Goal: Task Accomplishment & Management: Use online tool/utility

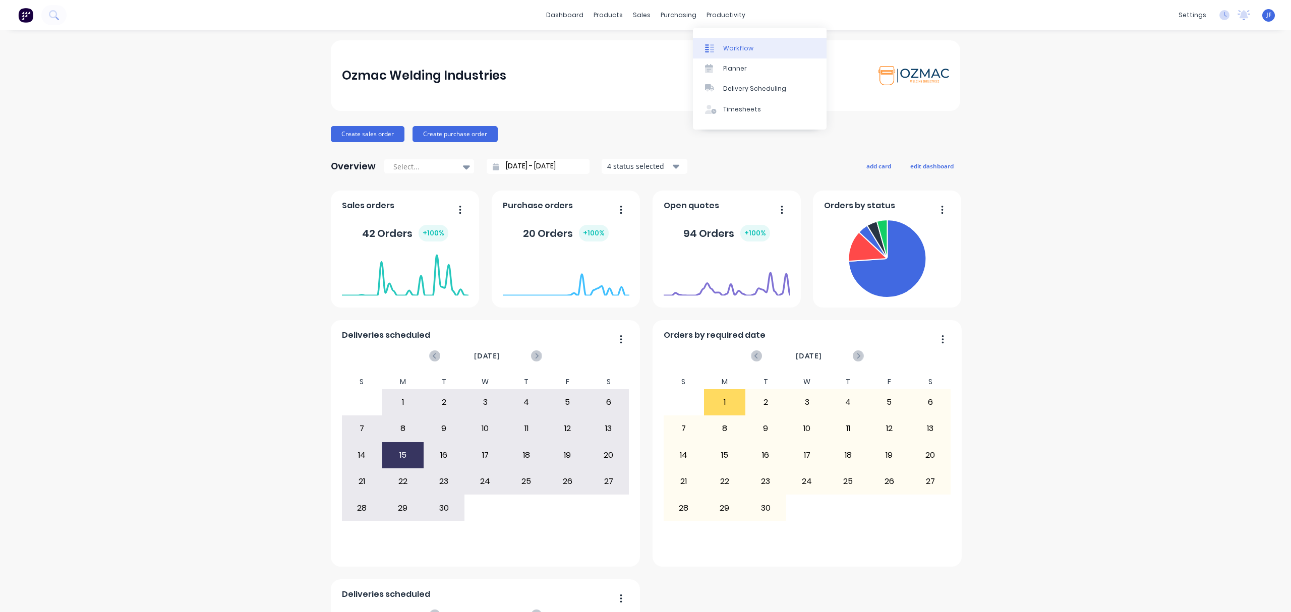
click at [730, 49] on div "Workflow" at bounding box center [738, 48] width 30 height 9
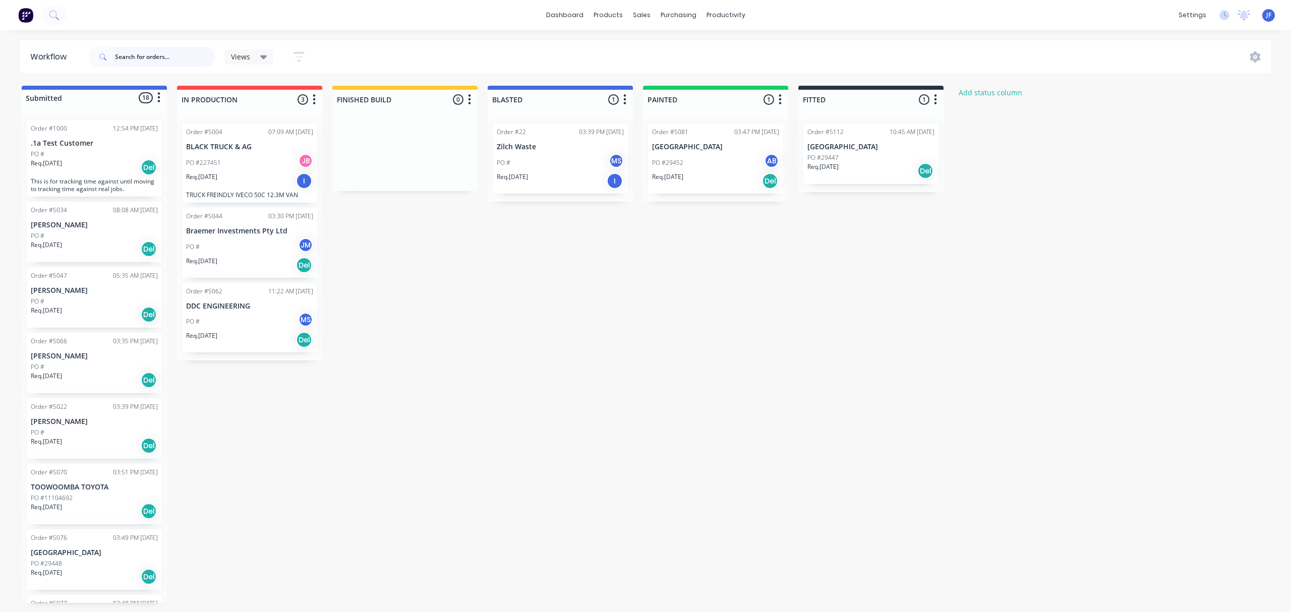
click at [132, 55] on input "text" at bounding box center [165, 57] width 100 height 20
click at [168, 57] on input "text" at bounding box center [165, 57] width 100 height 20
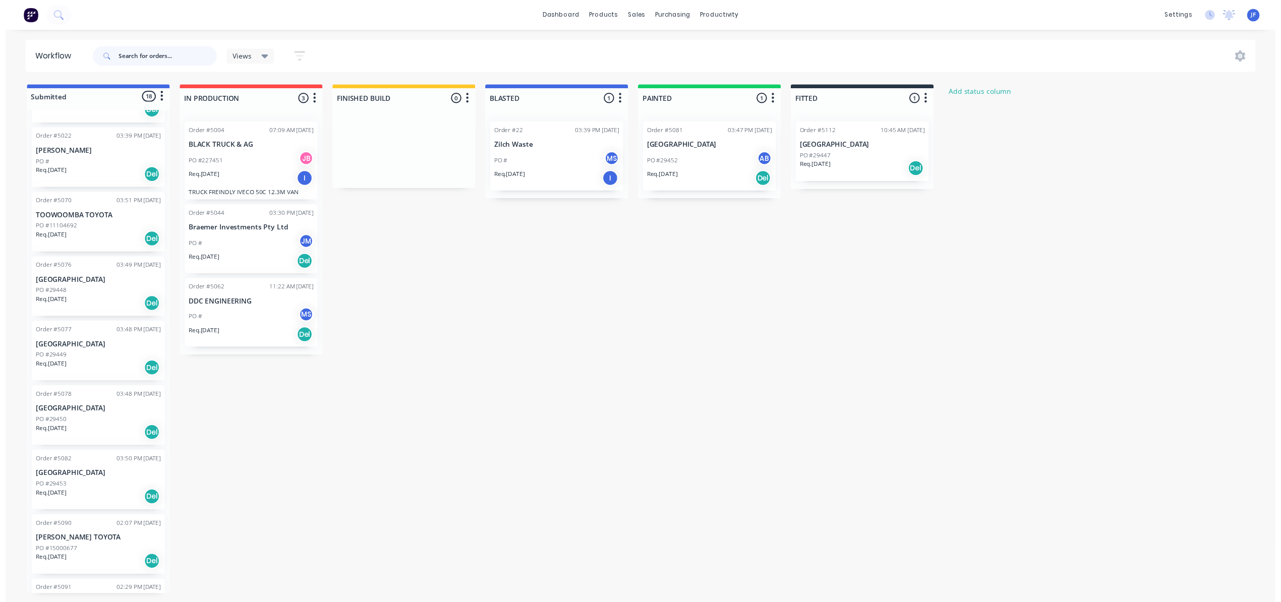
scroll to position [403, 0]
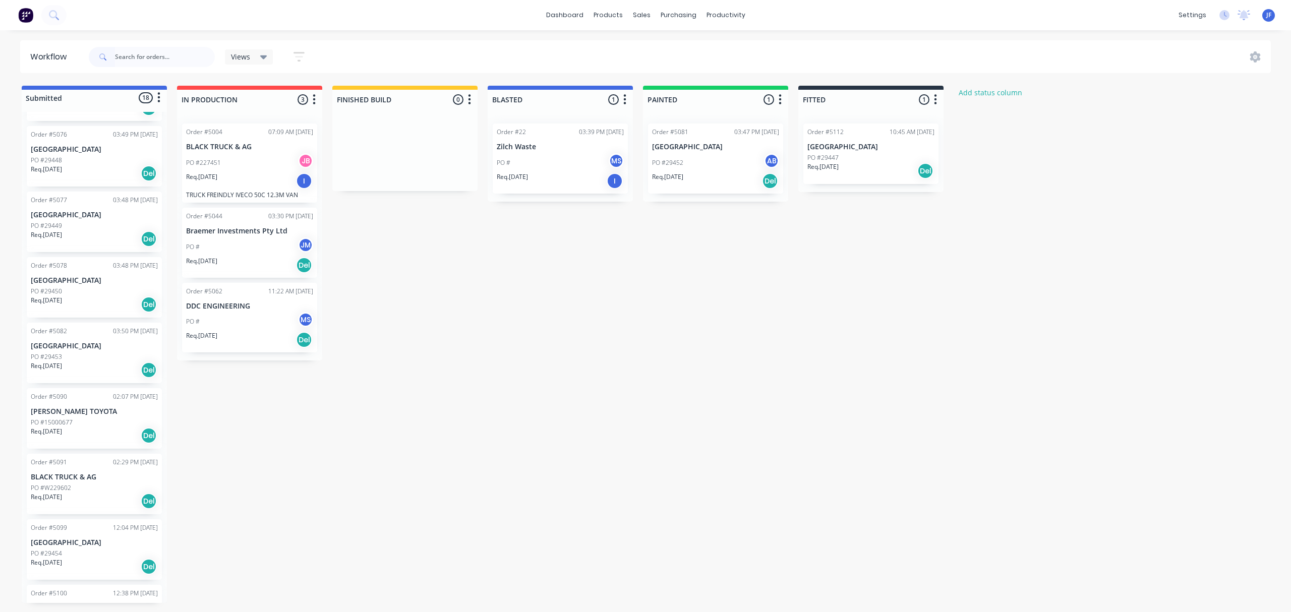
click at [55, 487] on p "PO #W229602" at bounding box center [51, 488] width 40 height 9
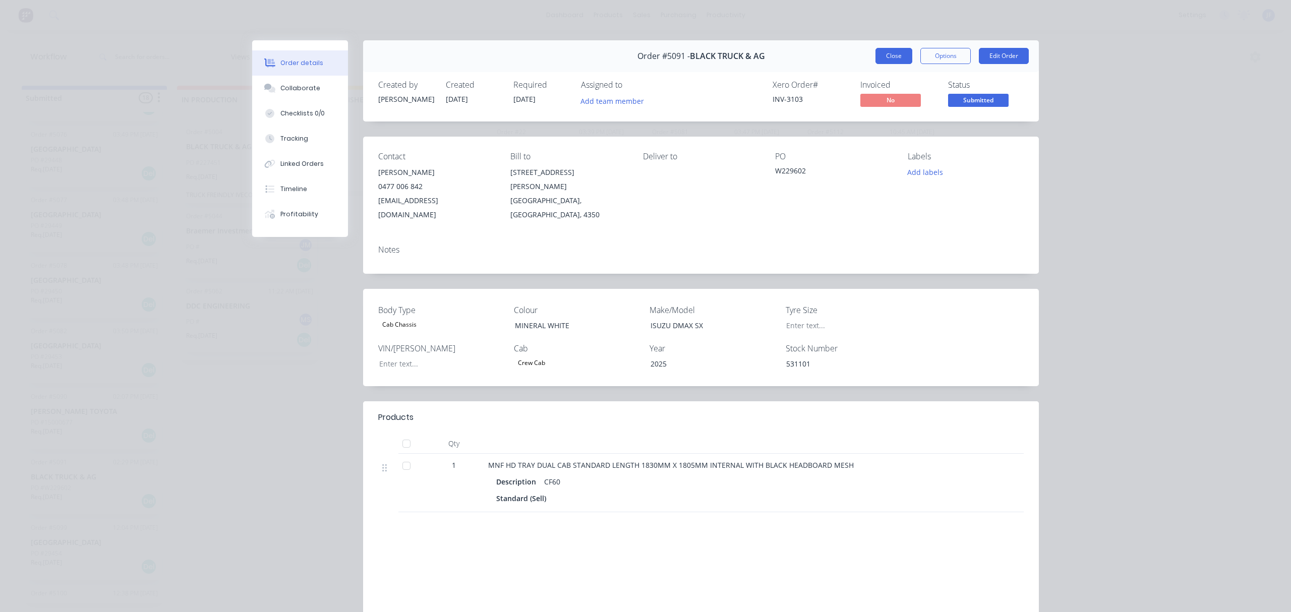
click at [886, 56] on button "Close" at bounding box center [893, 56] width 37 height 16
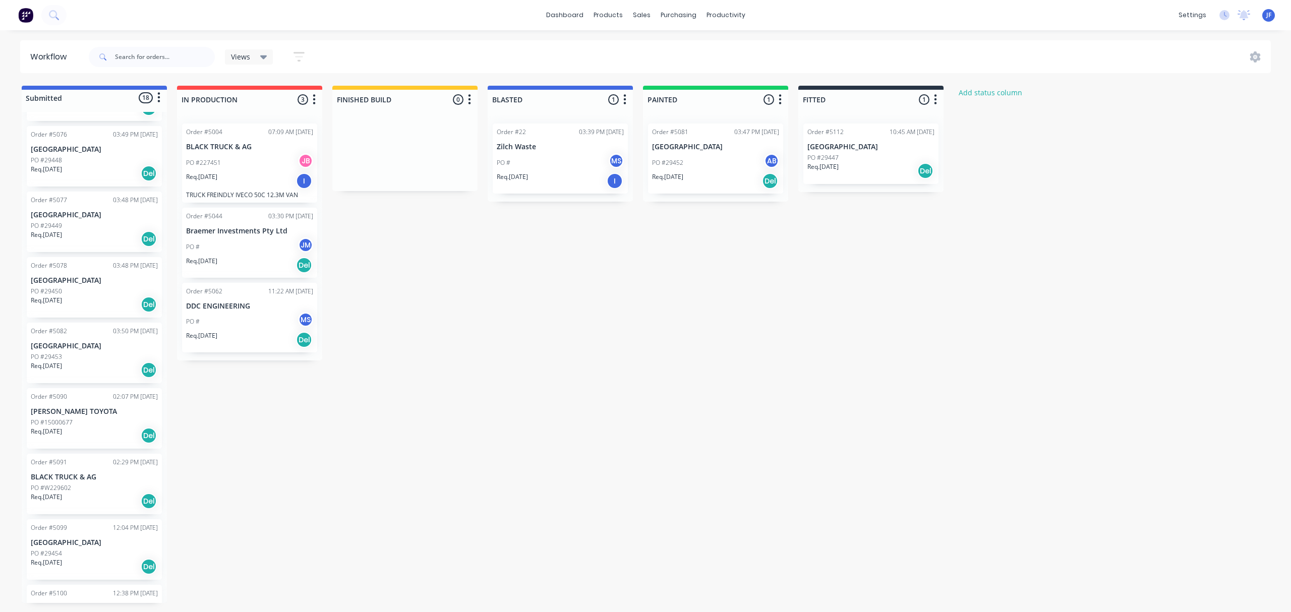
click at [890, 165] on div "Req. 29/08/25 Del" at bounding box center [870, 170] width 127 height 17
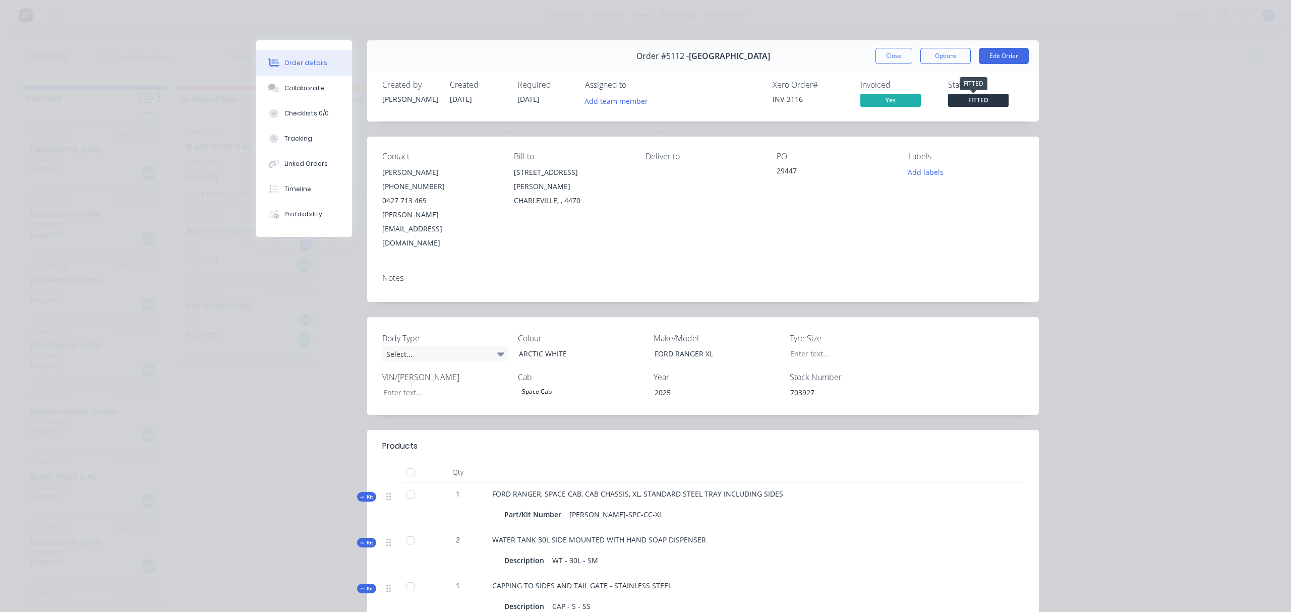
click at [965, 103] on span "FITTED" at bounding box center [978, 100] width 61 height 13
click at [1080, 170] on div "Order details Collaborate Checklists 0/0 Tracking Linked Orders Timeline Profit…" at bounding box center [645, 306] width 1291 height 612
click at [882, 61] on button "Close" at bounding box center [893, 56] width 37 height 16
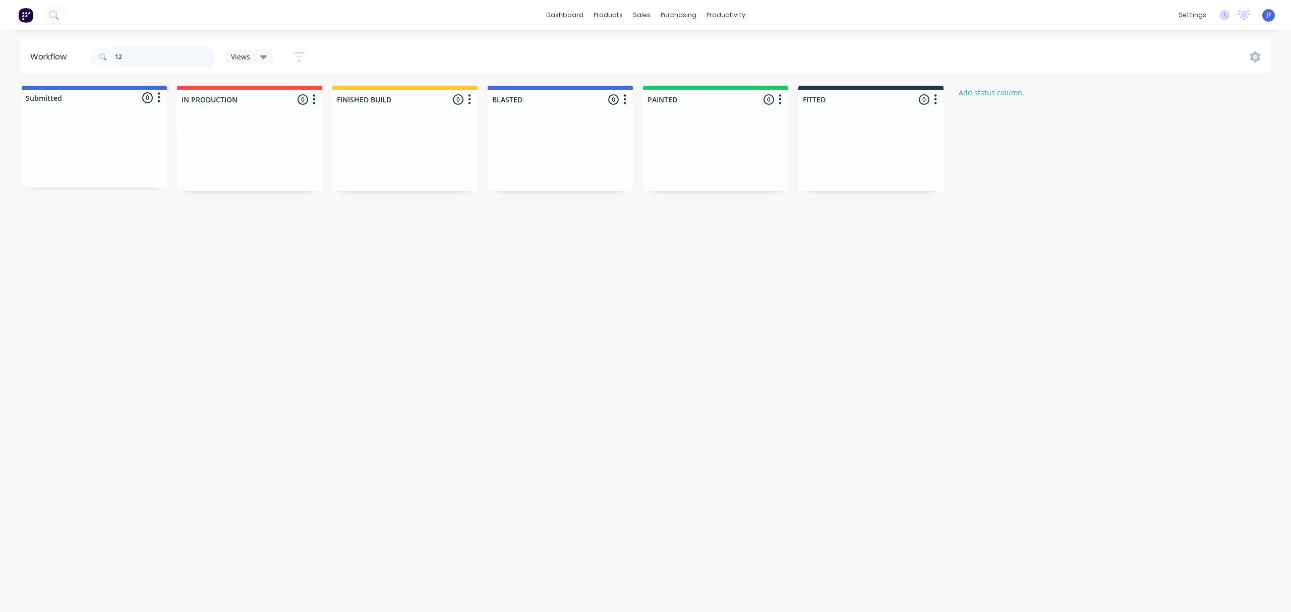
type input "1"
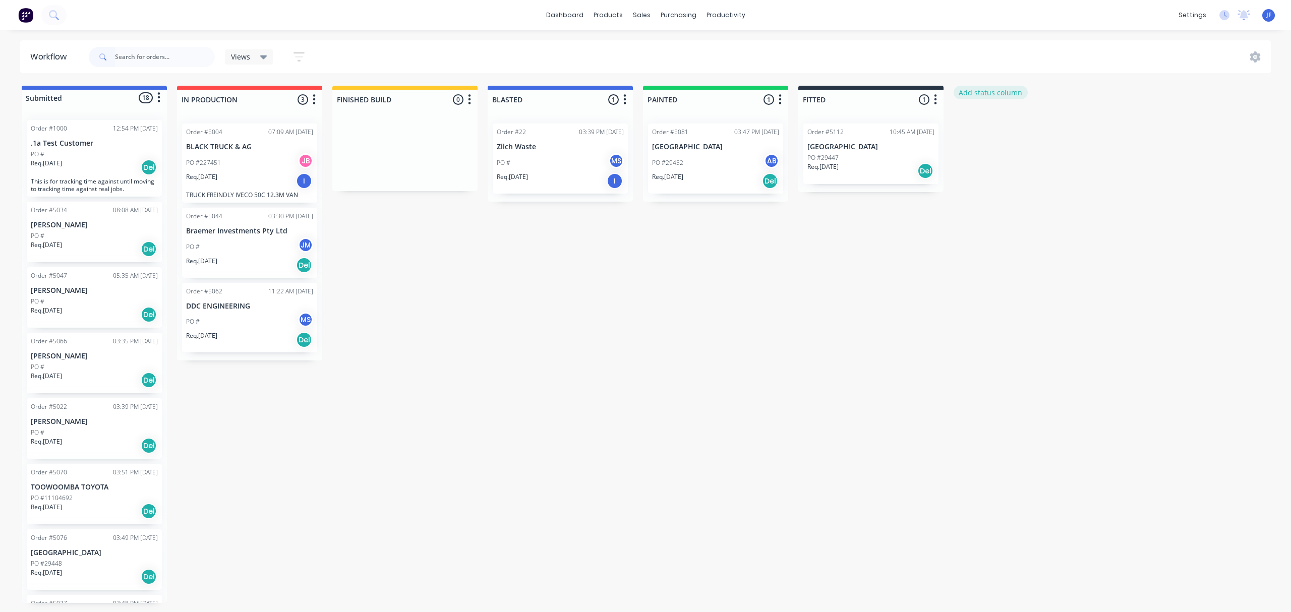
click at [999, 89] on button "Add status column" at bounding box center [991, 93] width 74 height 14
type input "@"
type input "AT POWDERCOATER"
click at [975, 122] on button "Add" at bounding box center [987, 123] width 55 height 16
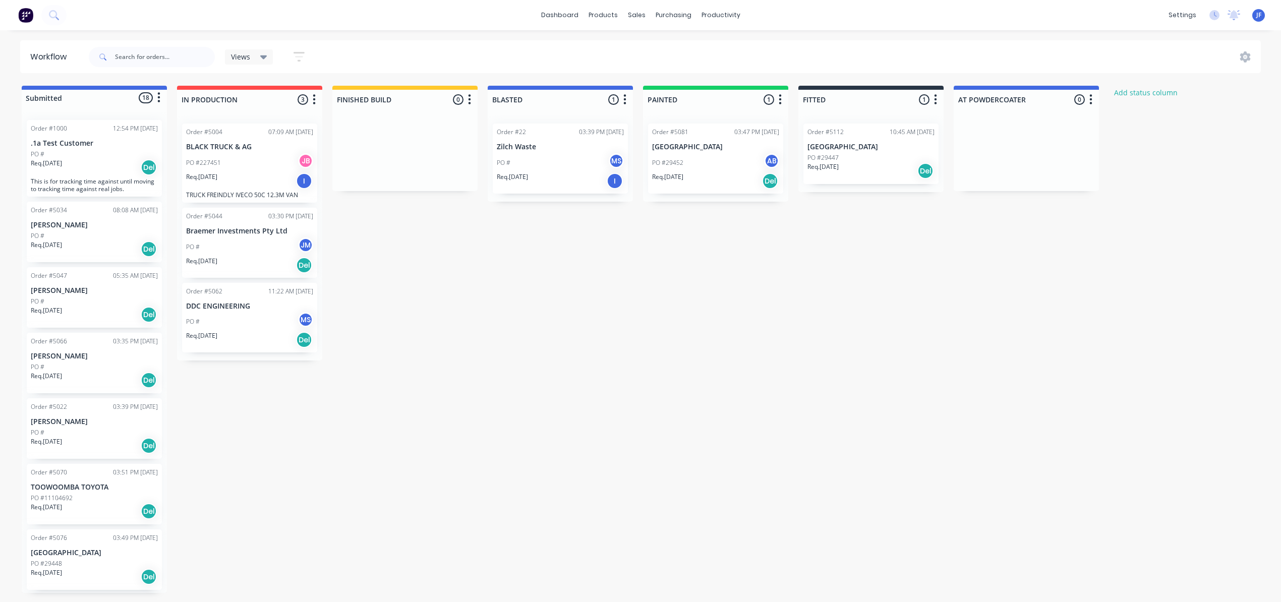
click at [1092, 99] on icon "button" at bounding box center [1090, 99] width 3 height 13
click at [1031, 122] on span "Status colour" at bounding box center [1028, 121] width 44 height 11
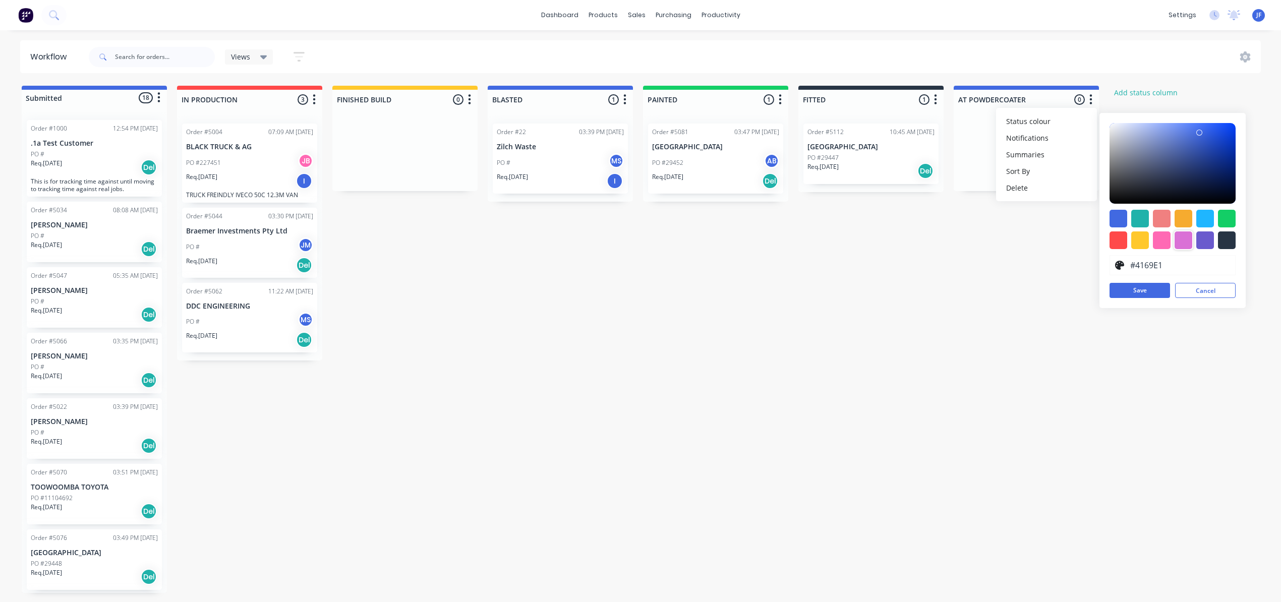
click at [1179, 240] on div at bounding box center [1183, 240] width 18 height 18
type input "#DA70D6"
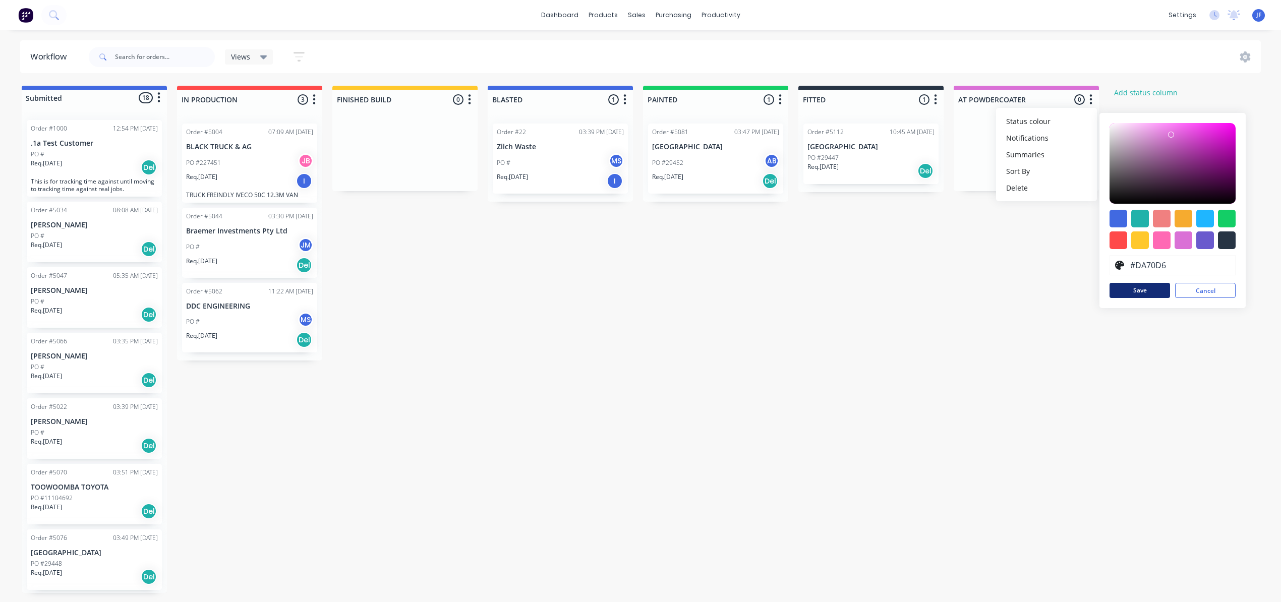
click at [1150, 297] on button "Save" at bounding box center [1139, 290] width 61 height 15
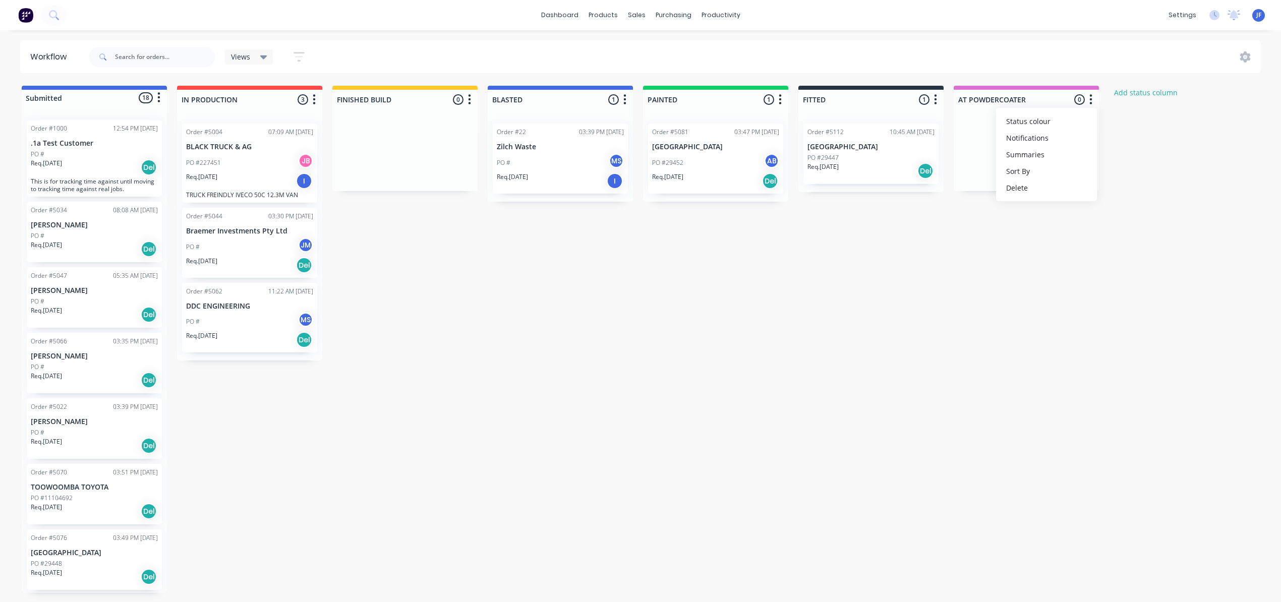
click at [972, 147] on div at bounding box center [1026, 153] width 145 height 76
drag, startPoint x: 1013, startPoint y: 87, endPoint x: 996, endPoint y: 91, distance: 16.6
click at [996, 91] on div "AT POWDERCOATER 0 Status colour #DA70D6 hex #DA70D6 Save Cancel Notifications E…" at bounding box center [1026, 98] width 145 height 24
click at [1077, 124] on div at bounding box center [1026, 153] width 145 height 76
drag, startPoint x: 1090, startPoint y: 99, endPoint x: 944, endPoint y: 115, distance: 146.6
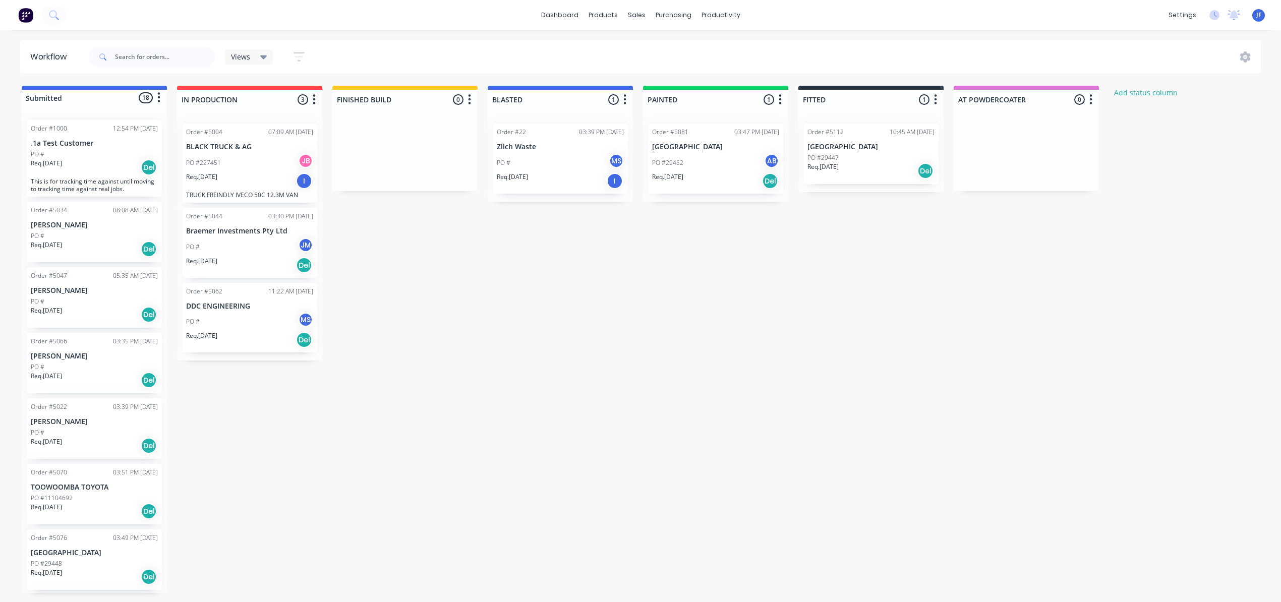
click at [944, 115] on div "Submitted 18 Status colour #4169E1 hex #4169E1 Save Cancel Summaries Total orde…" at bounding box center [686, 339] width 1389 height 507
click at [1016, 156] on div at bounding box center [1026, 153] width 145 height 76
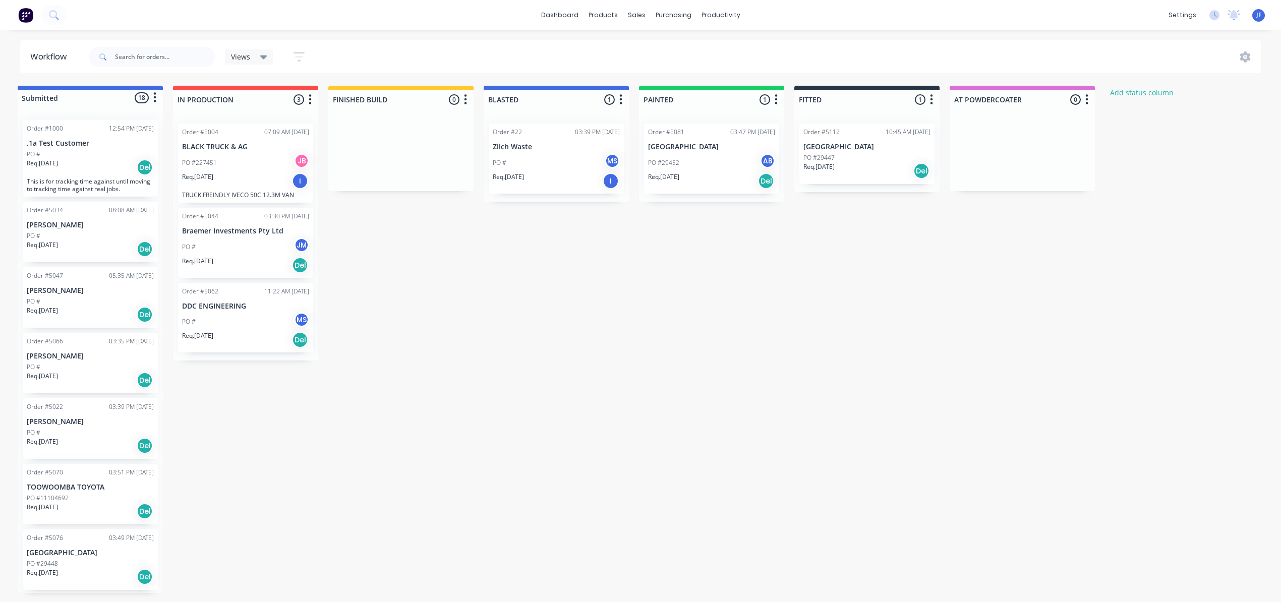
scroll to position [0, 5]
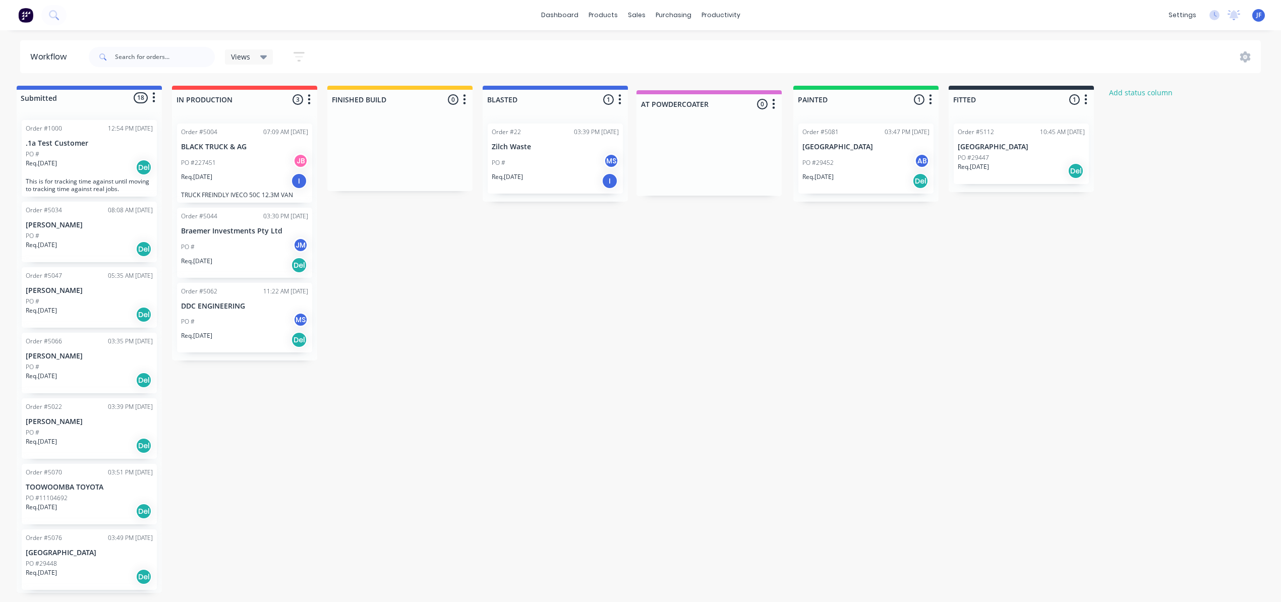
drag, startPoint x: 1032, startPoint y: 96, endPoint x: 715, endPoint y: 102, distance: 317.2
click at [715, 102] on div "Submitted 18 Status colour #4169E1 hex #4169E1 Save Cancel Summaries Total orde…" at bounding box center [681, 339] width 1389 height 507
click at [756, 397] on div "Submitted 18 Status colour #4169E1 hex #4169E1 Save Cancel Summaries Total orde…" at bounding box center [681, 339] width 1389 height 507
drag, startPoint x: 539, startPoint y: 158, endPoint x: 672, endPoint y: 151, distance: 133.3
click at [672, 151] on div "Submitted 18 Status colour #4169E1 hex #4169E1 Save Cancel Summaries Total orde…" at bounding box center [681, 339] width 1389 height 507
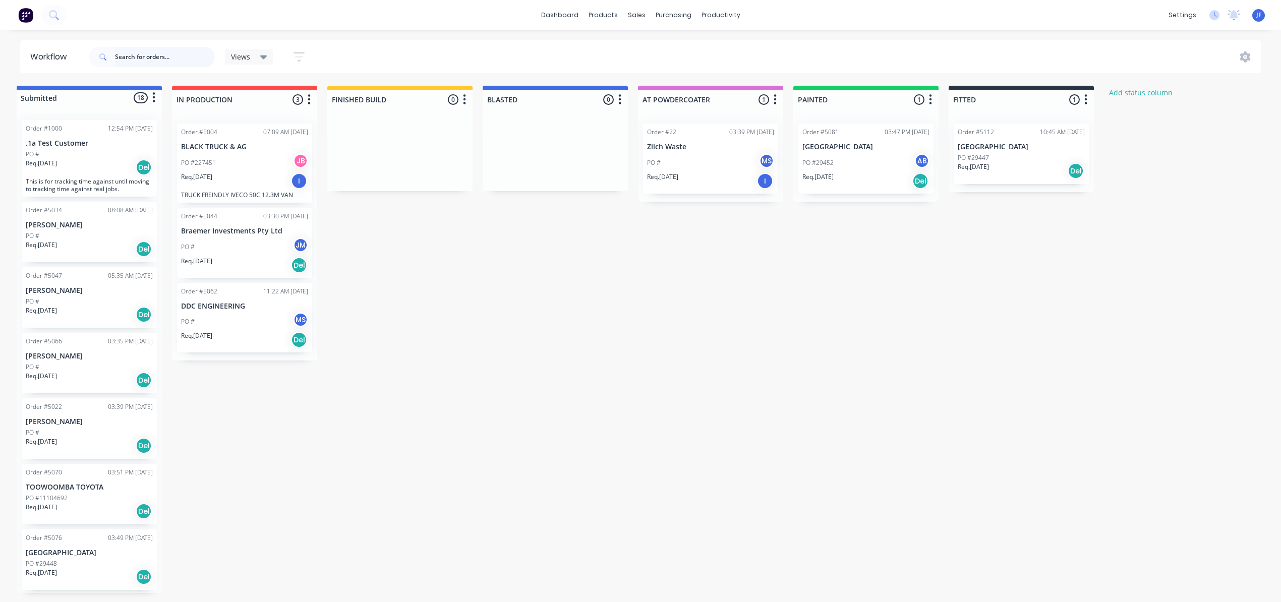
click at [133, 58] on input "text" at bounding box center [165, 57] width 100 height 20
click at [657, 50] on div "Sales Orders" at bounding box center [674, 48] width 41 height 9
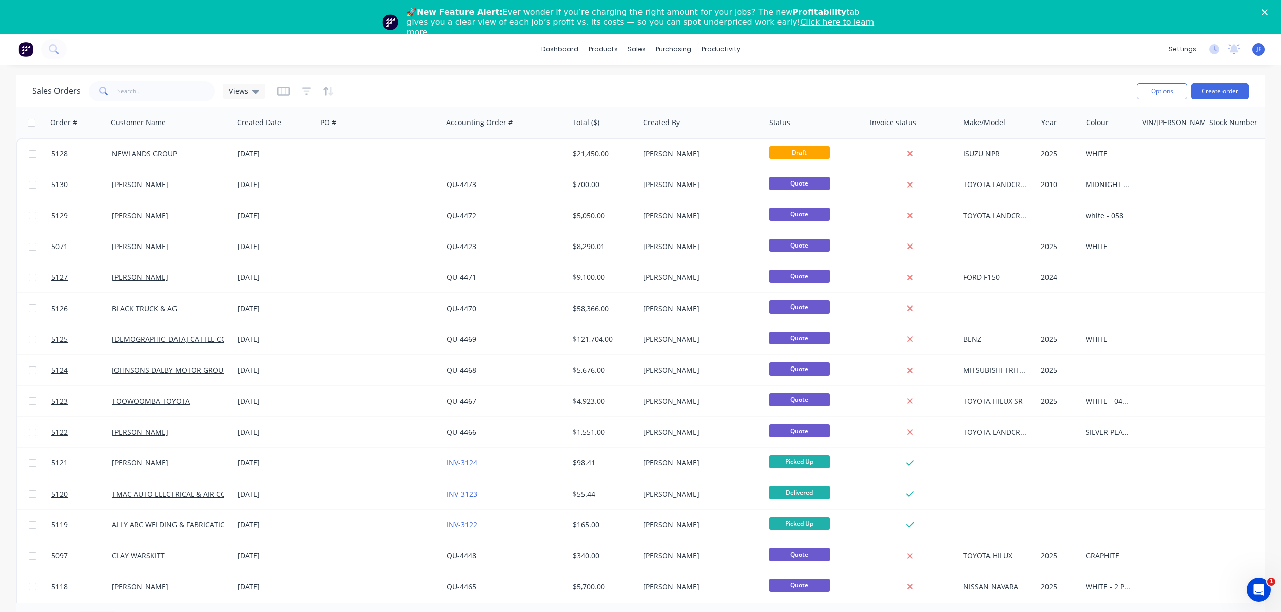
click at [111, 90] on span at bounding box center [103, 91] width 28 height 20
click at [113, 86] on span at bounding box center [103, 91] width 28 height 20
click at [125, 91] on input "text" at bounding box center [166, 91] width 98 height 20
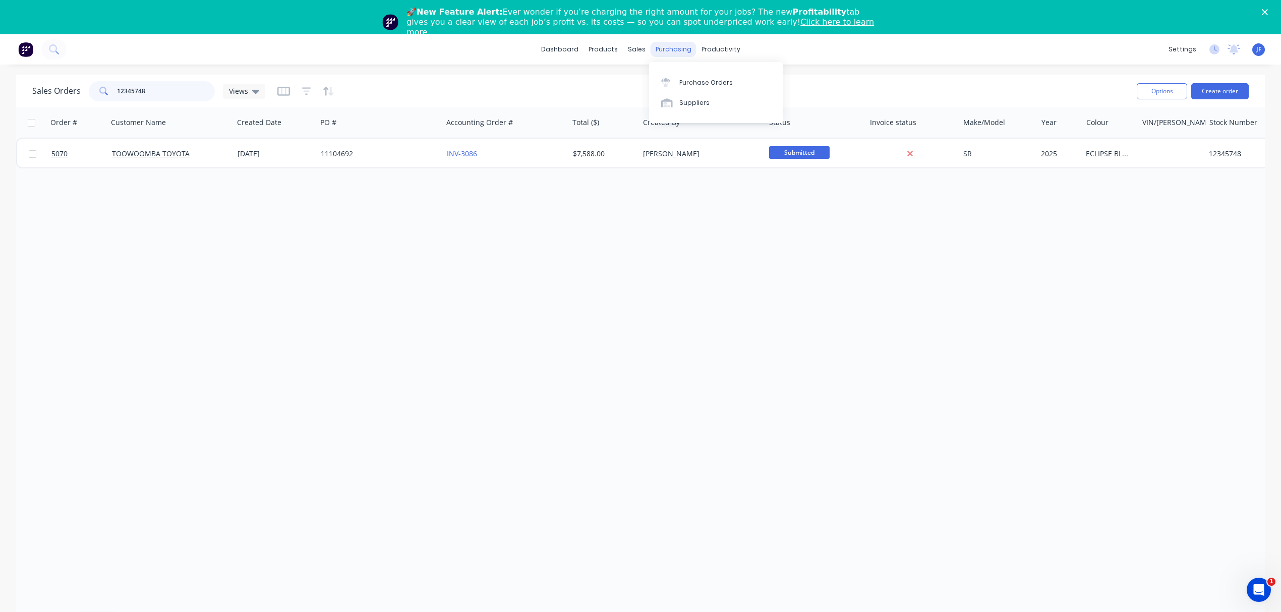
type input "12345748"
click at [665, 53] on div "purchasing" at bounding box center [674, 49] width 46 height 15
click at [739, 78] on div "Workflow" at bounding box center [738, 82] width 30 height 9
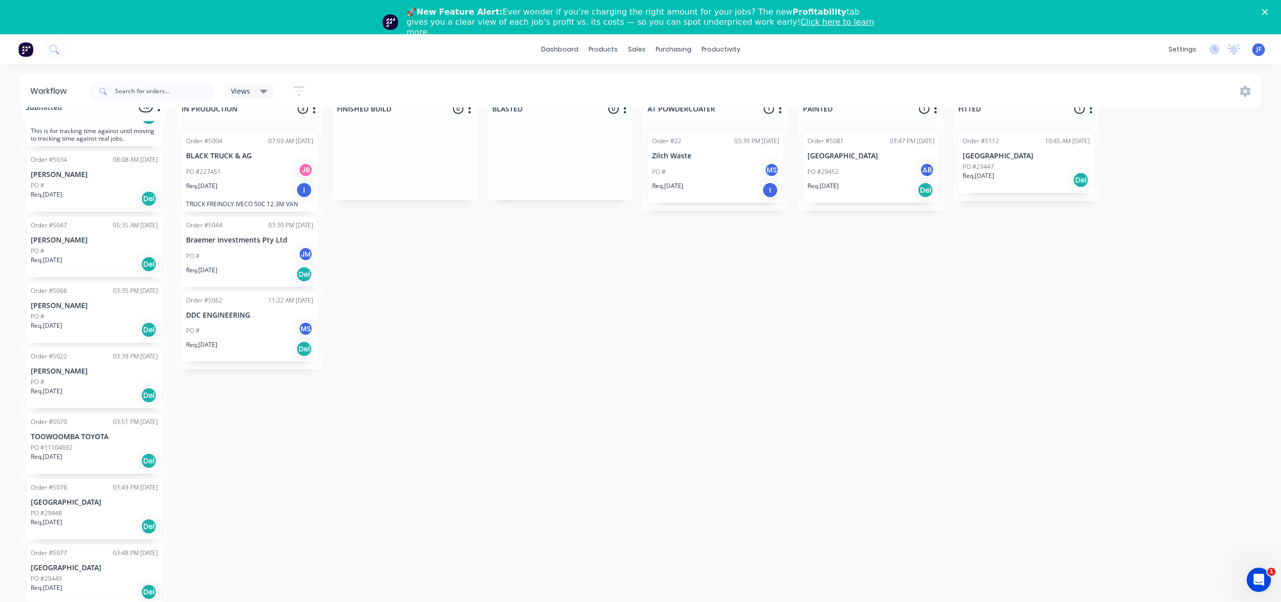
scroll to position [43, 0]
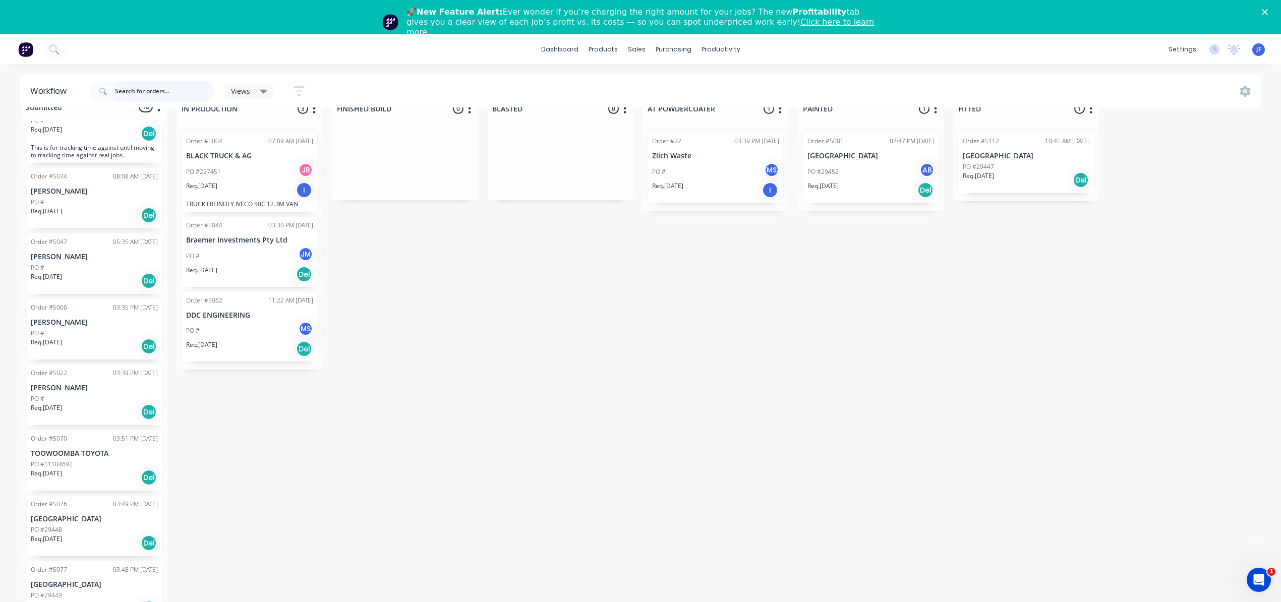
click at [126, 88] on input "text" at bounding box center [165, 91] width 100 height 20
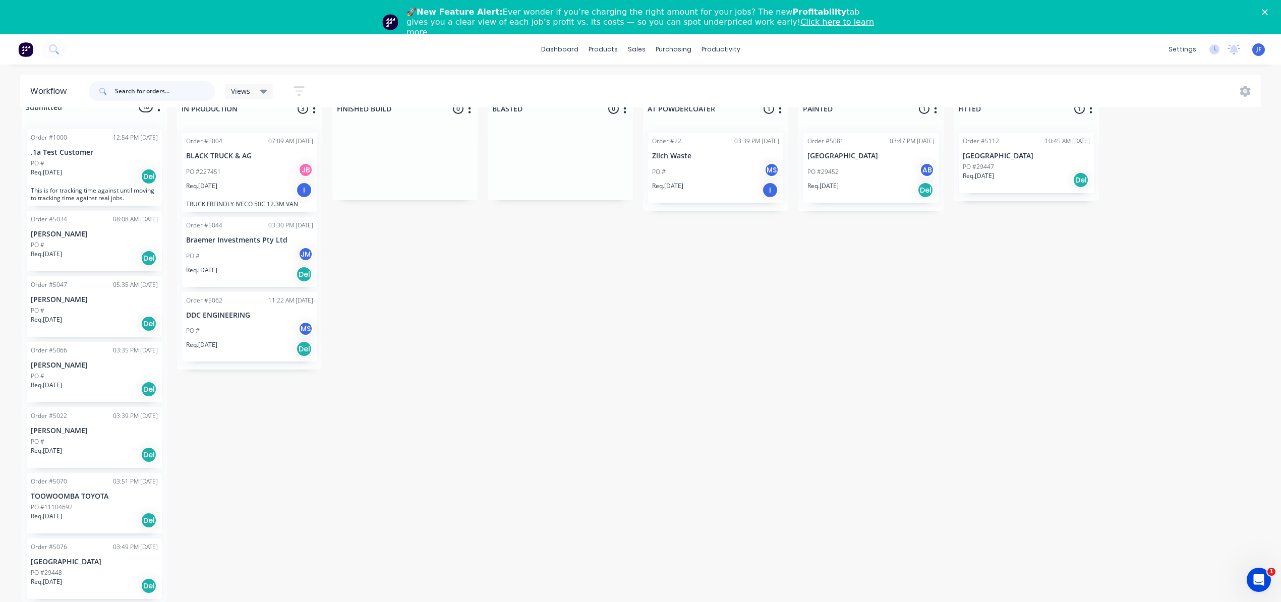
click at [142, 99] on input "text" at bounding box center [165, 91] width 100 height 20
click at [140, 89] on input "text" at bounding box center [165, 91] width 100 height 20
click at [70, 484] on div "Order #1000 12:54 PM 18/08/25 .1a Test Customer PO # Req. 16/07/25 Del This is …" at bounding box center [94, 361] width 145 height 481
click at [80, 491] on p "TOOWOOMBA TOYOTA" at bounding box center [94, 495] width 127 height 9
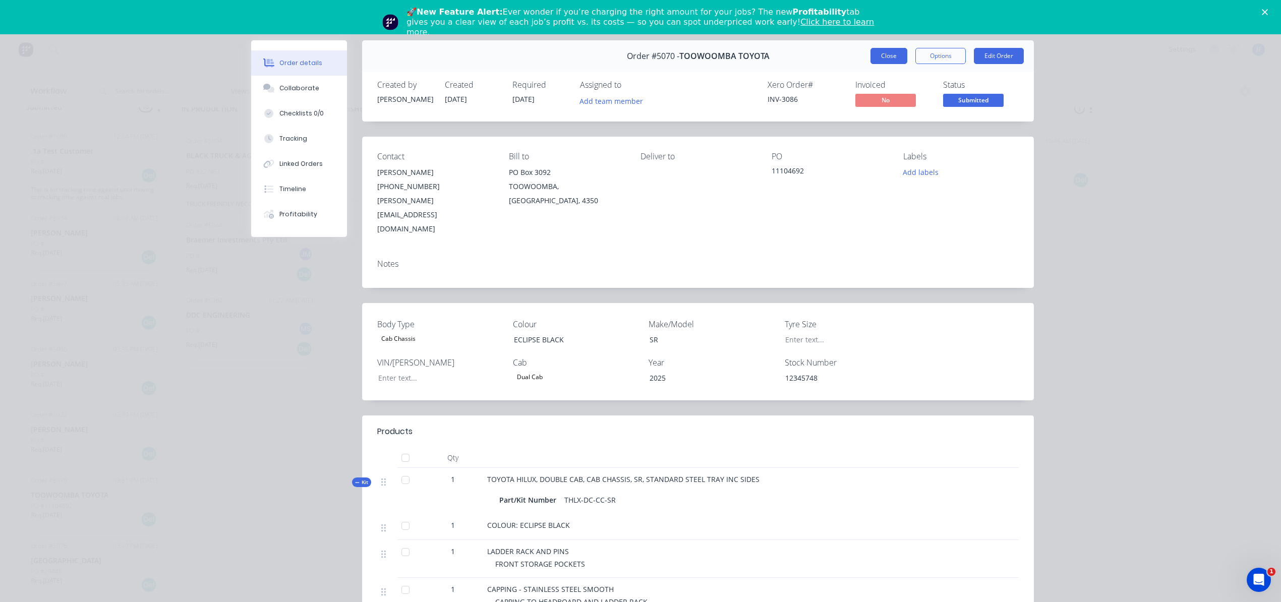
click at [880, 62] on button "Close" at bounding box center [888, 56] width 37 height 16
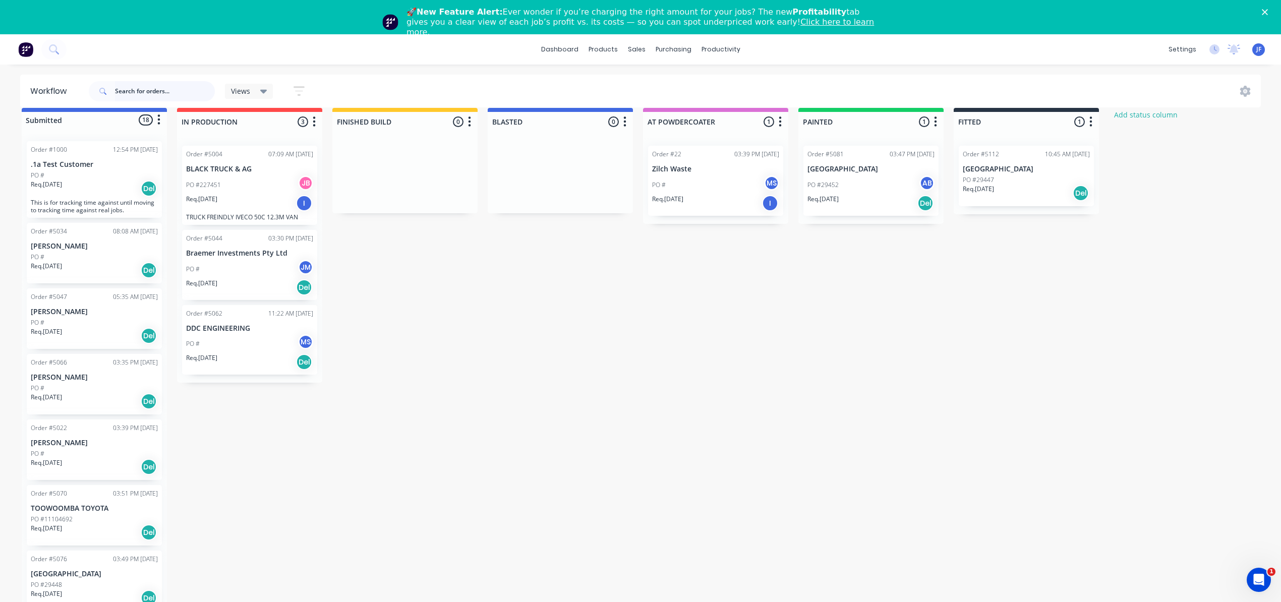
scroll to position [0, 0]
